Goal: Find specific page/section: Find specific page/section

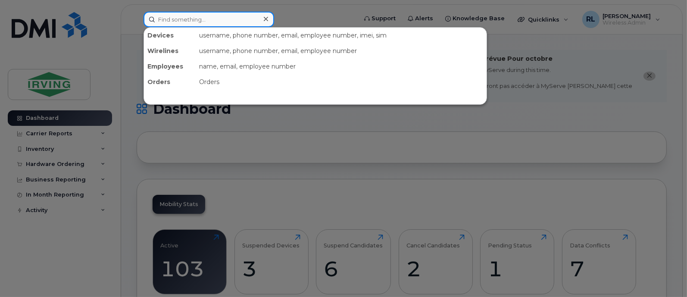
click at [171, 19] on input at bounding box center [209, 20] width 131 height 16
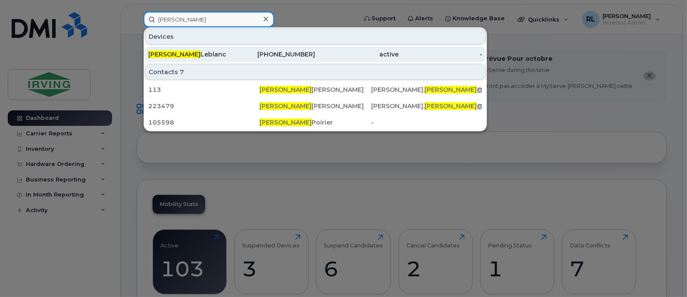
type input "[PERSON_NAME]"
click at [194, 53] on div "[PERSON_NAME]" at bounding box center [190, 54] width 84 height 9
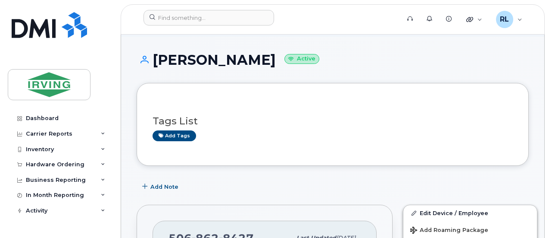
scroll to position [47, 0]
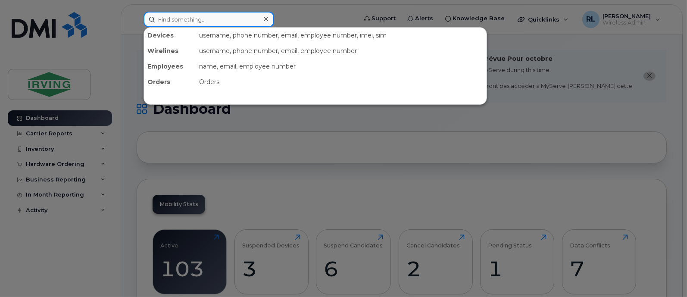
click at [202, 17] on input at bounding box center [209, 20] width 131 height 16
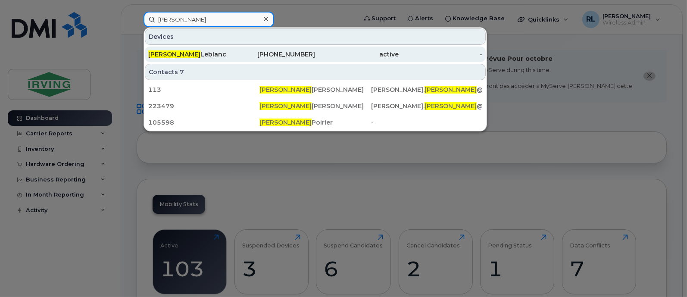
type input "[PERSON_NAME]"
click at [164, 53] on span "[PERSON_NAME]" at bounding box center [174, 54] width 52 height 8
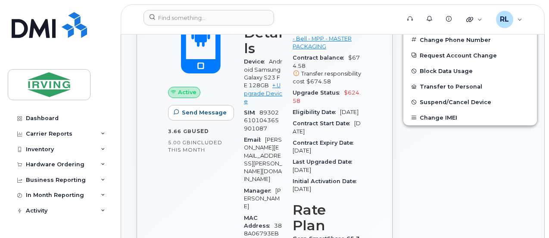
scroll to position [335, 0]
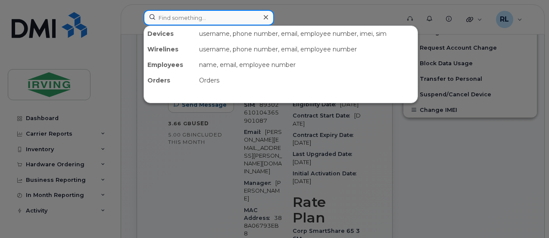
click at [244, 19] on input at bounding box center [209, 18] width 131 height 16
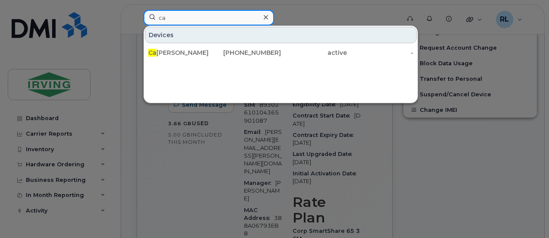
type input "c"
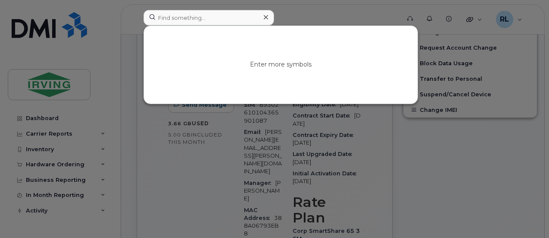
click at [312, 11] on div at bounding box center [274, 119] width 549 height 238
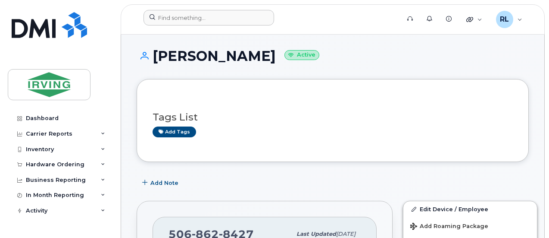
scroll to position [0, 0]
